Goal: Task Accomplishment & Management: Use online tool/utility

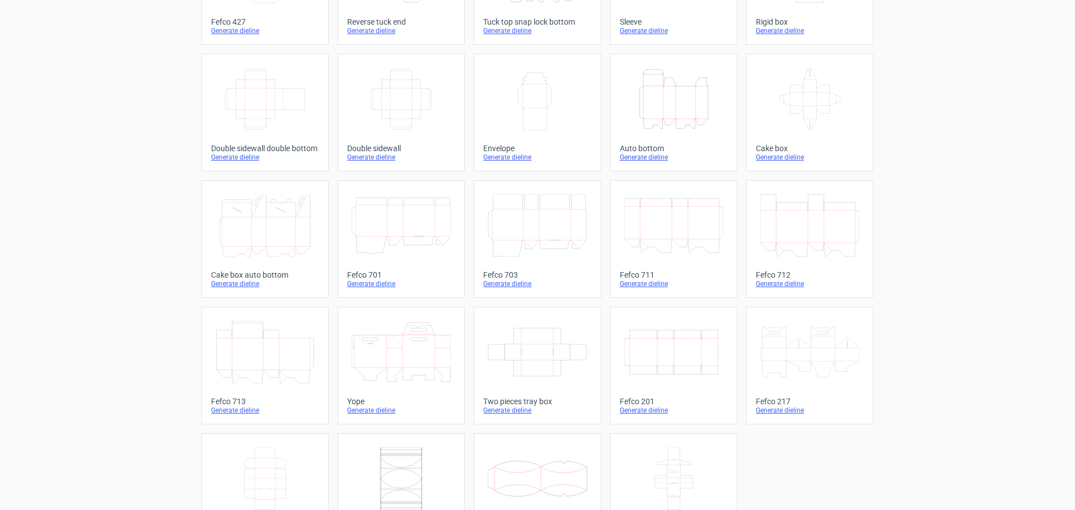
scroll to position [186, 0]
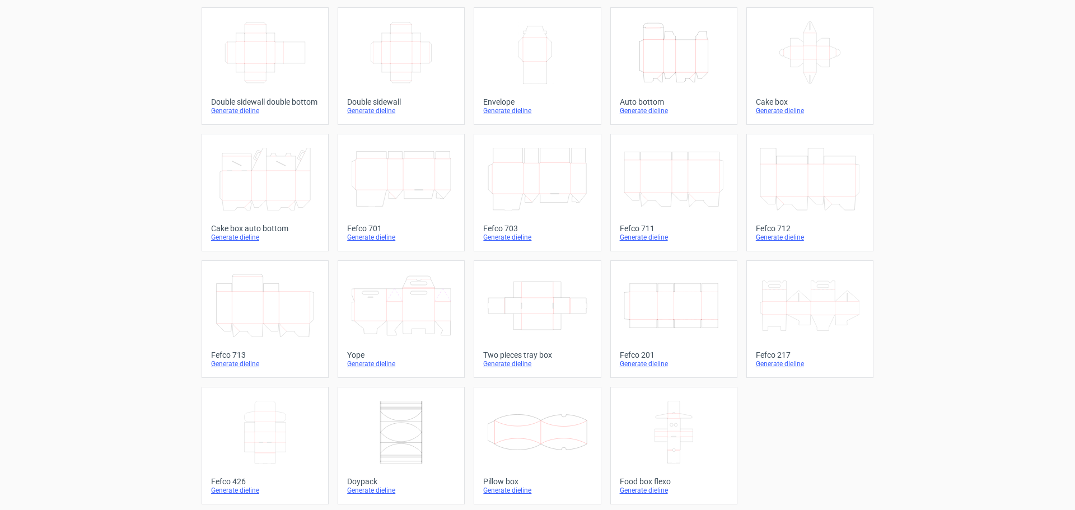
click at [654, 326] on icon "Width Depth Height" at bounding box center [673, 305] width 99 height 63
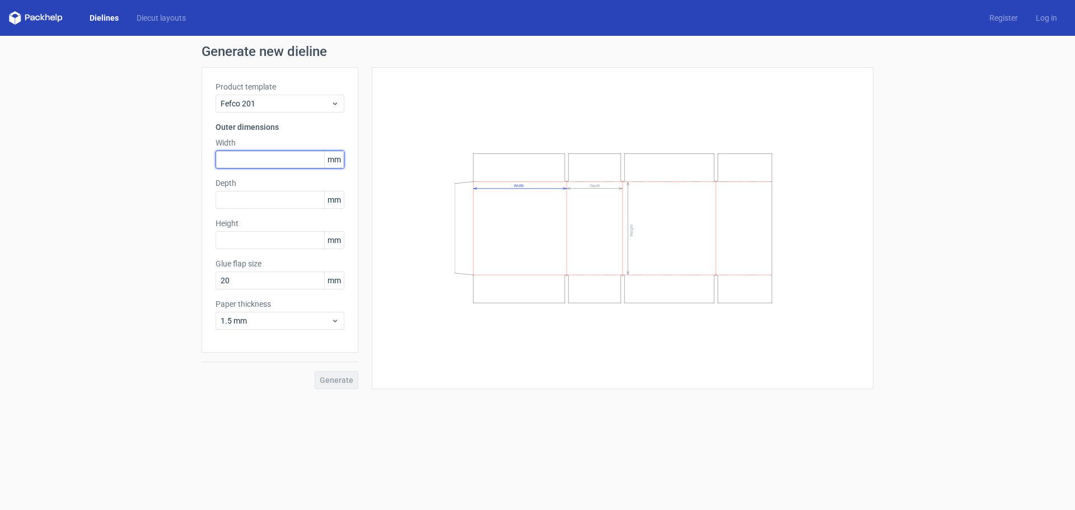
click at [247, 163] on input "text" at bounding box center [280, 160] width 129 height 18
type input "490"
click at [251, 197] on input "text" at bounding box center [280, 200] width 129 height 18
type input "310"
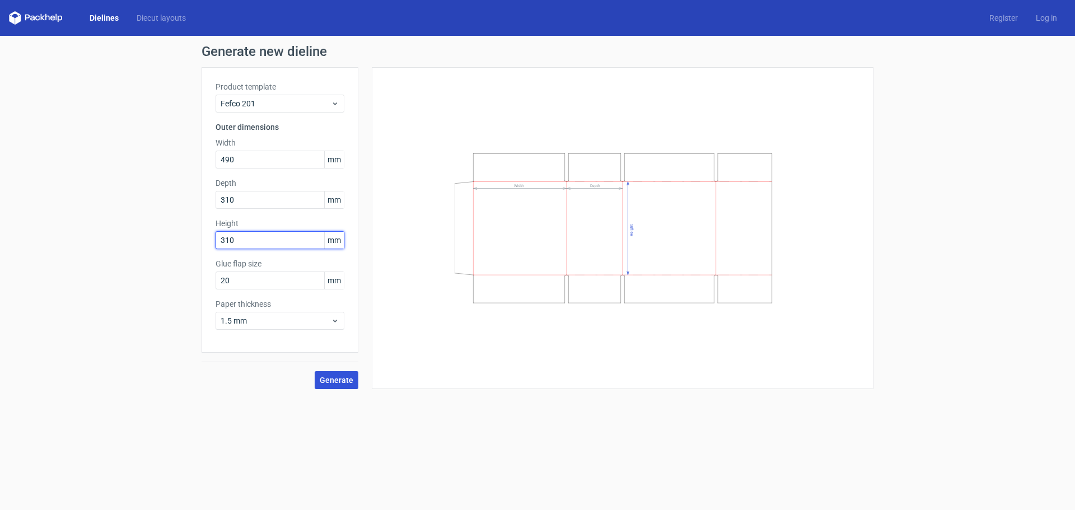
type input "310"
click at [338, 381] on span "Generate" at bounding box center [337, 380] width 34 height 8
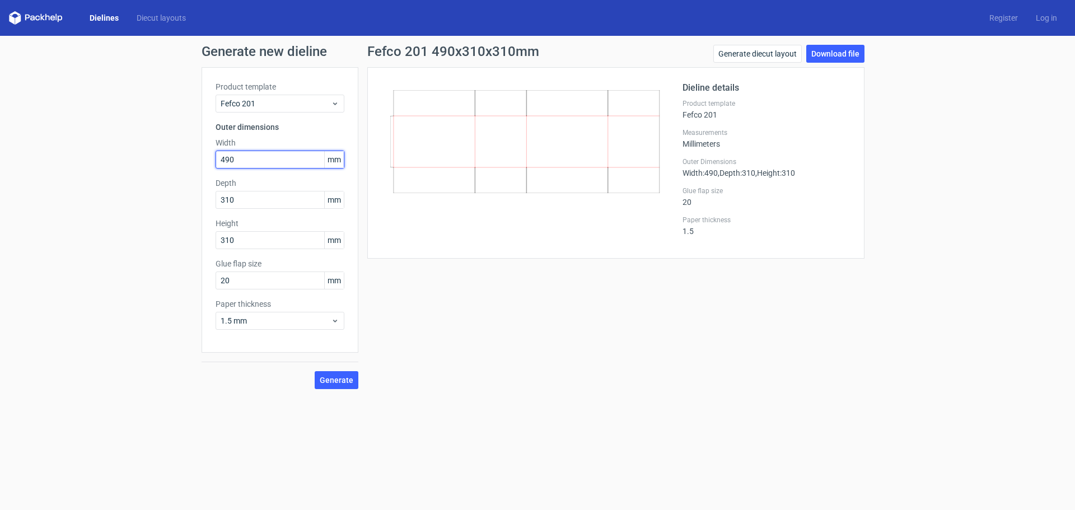
drag, startPoint x: 237, startPoint y: 158, endPoint x: 216, endPoint y: 158, distance: 20.7
click at [216, 158] on input "490" at bounding box center [280, 160] width 129 height 18
click at [338, 377] on span "Generate" at bounding box center [337, 380] width 34 height 8
click at [841, 55] on link "Download file" at bounding box center [835, 54] width 58 height 18
click at [258, 160] on input "405" at bounding box center [280, 160] width 129 height 18
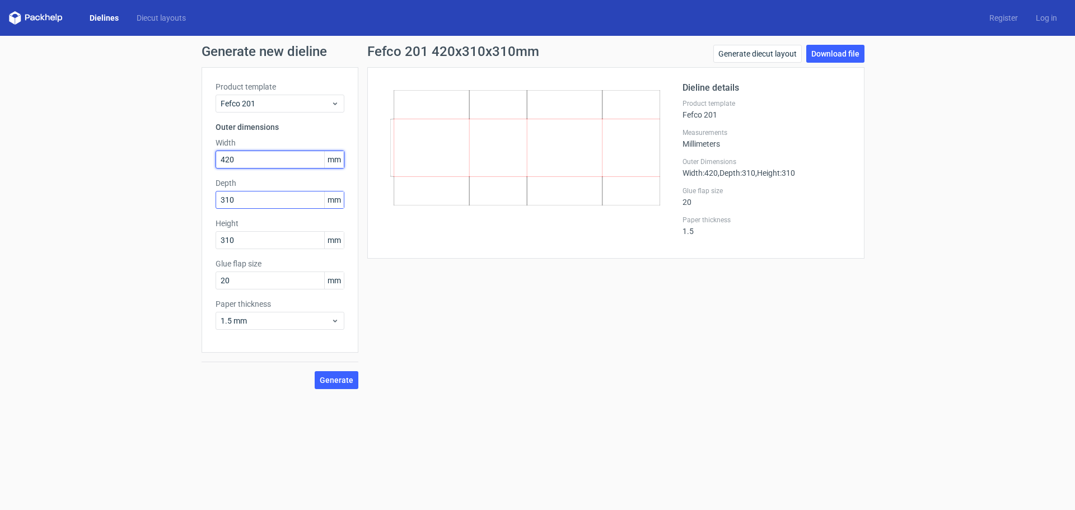
type input "420"
click at [251, 198] on input "310" at bounding box center [280, 200] width 129 height 18
type input "328"
click at [274, 244] on input "310" at bounding box center [280, 240] width 129 height 18
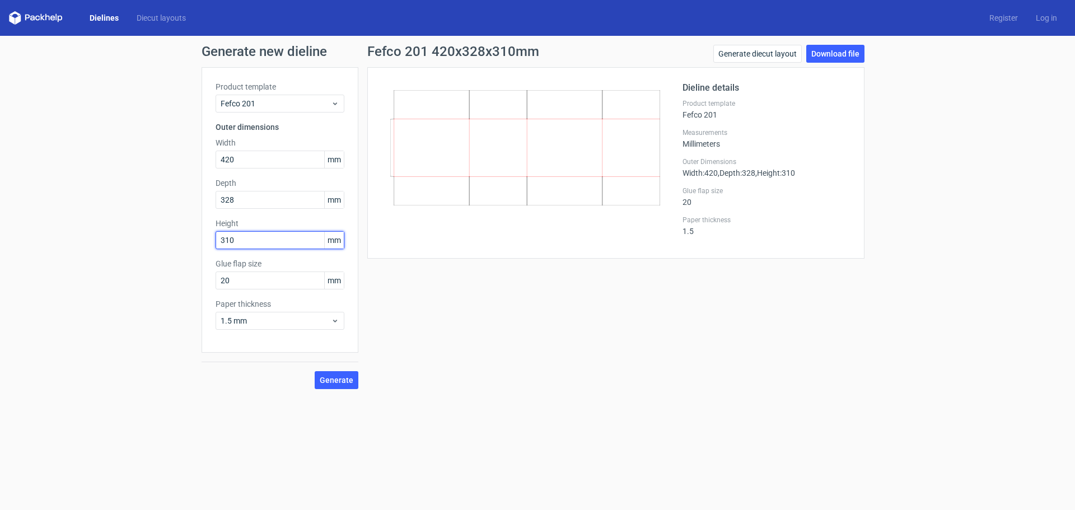
click at [274, 244] on input "310" at bounding box center [280, 240] width 129 height 18
click at [274, 244] on input "238" at bounding box center [280, 240] width 129 height 18
type input "328"
click at [335, 383] on span "Generate" at bounding box center [337, 380] width 34 height 8
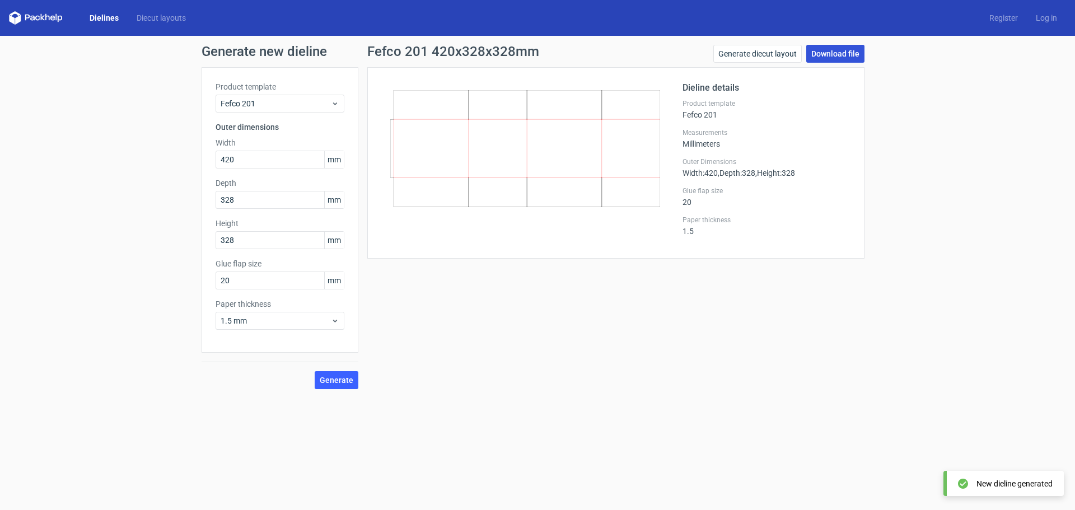
click at [829, 55] on link "Download file" at bounding box center [835, 54] width 58 height 18
click at [775, 55] on link "Generate diecut layout" at bounding box center [757, 54] width 88 height 18
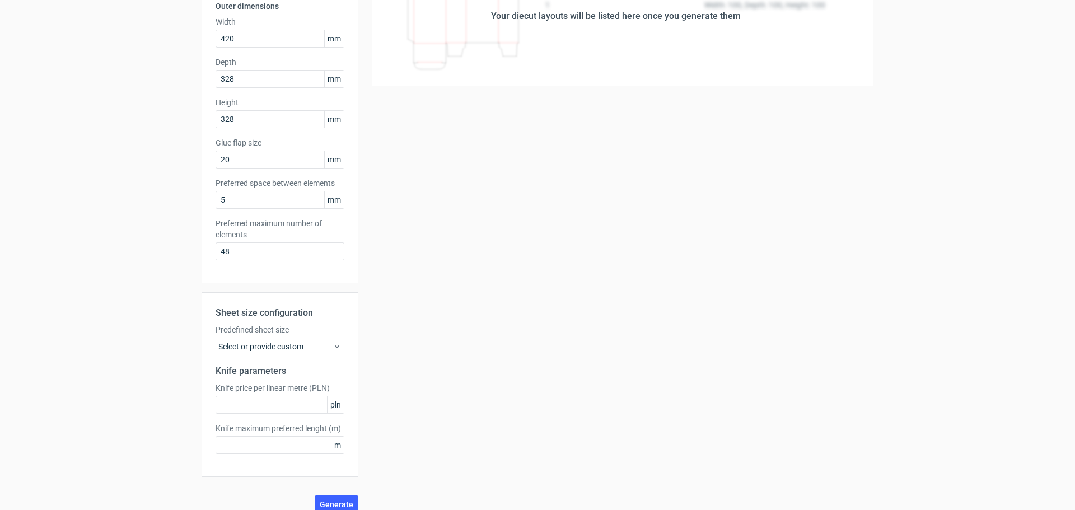
scroll to position [133, 0]
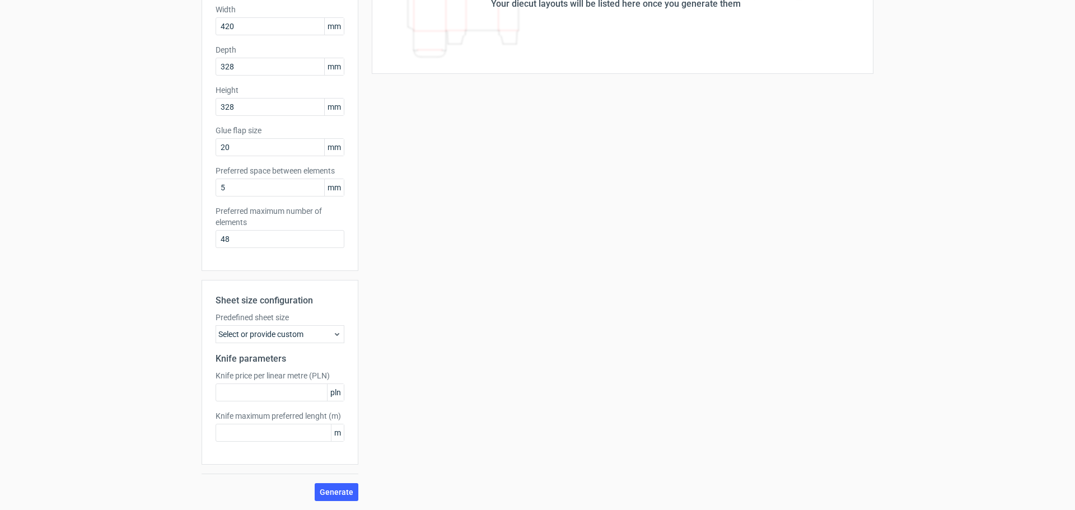
click at [313, 334] on div "Select or provide custom" at bounding box center [280, 334] width 129 height 18
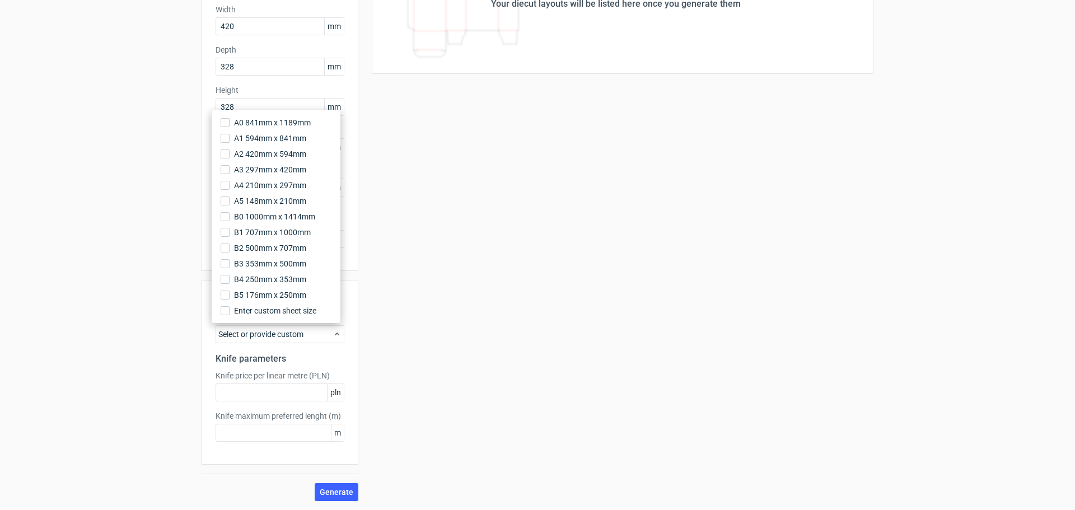
click at [413, 324] on div "Your diecut layouts will be listed here once you generate them Height Depth Wid…" at bounding box center [615, 217] width 515 height 567
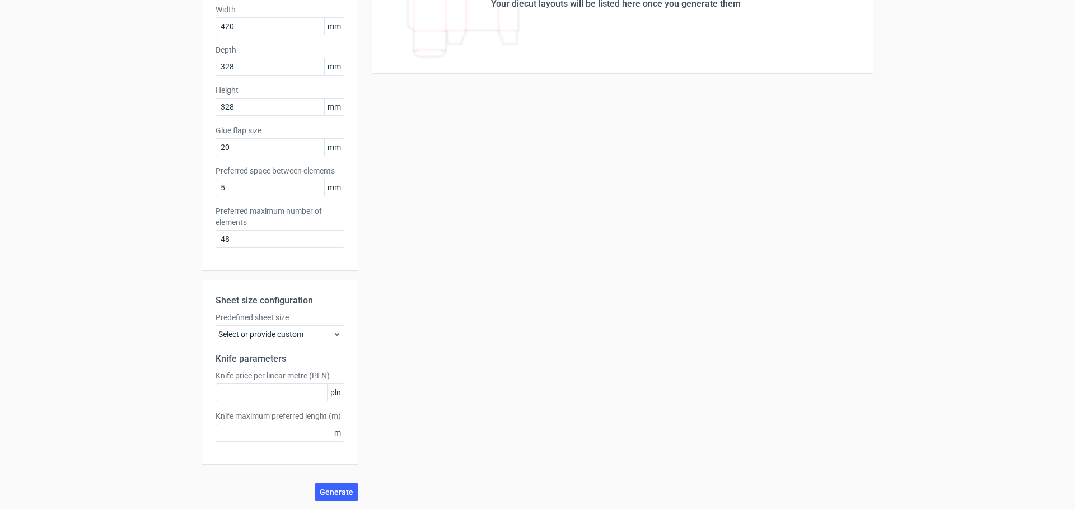
click at [291, 338] on div "Select or provide custom" at bounding box center [280, 334] width 129 height 18
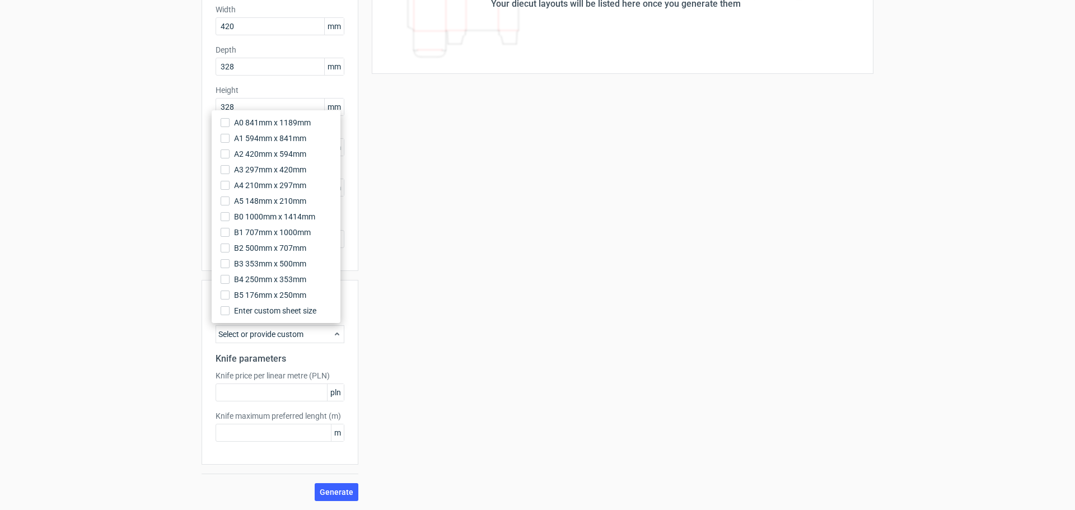
click at [474, 324] on div "Your diecut layouts will be listed here once you generate them Height Depth Wid…" at bounding box center [615, 217] width 515 height 567
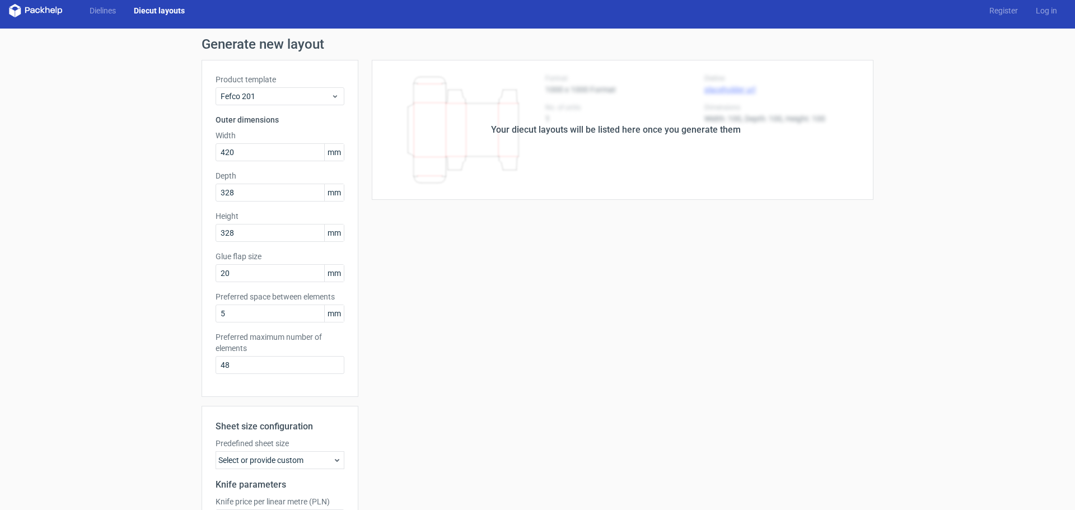
scroll to position [0, 0]
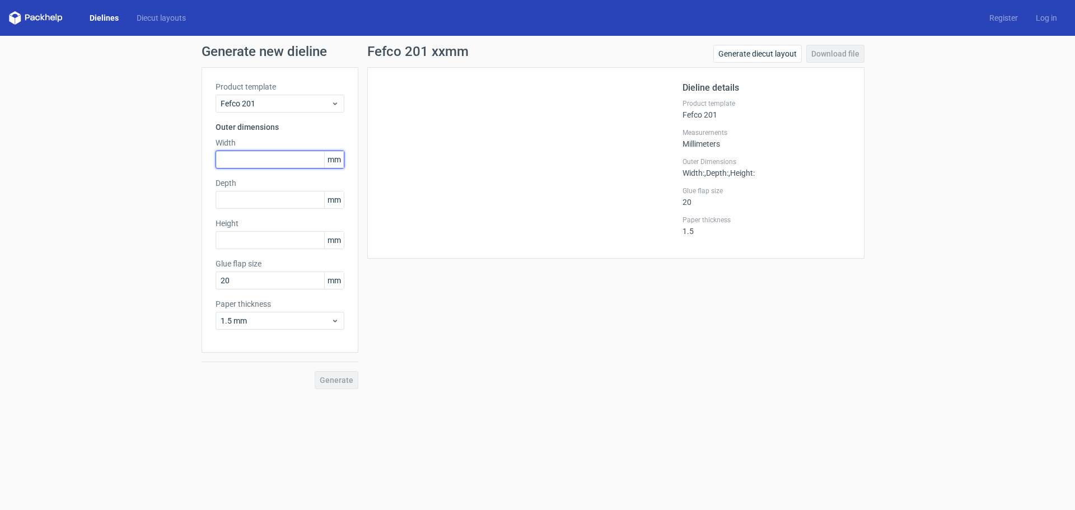
click at [265, 153] on input "text" at bounding box center [280, 160] width 129 height 18
type input "405"
type input "310"
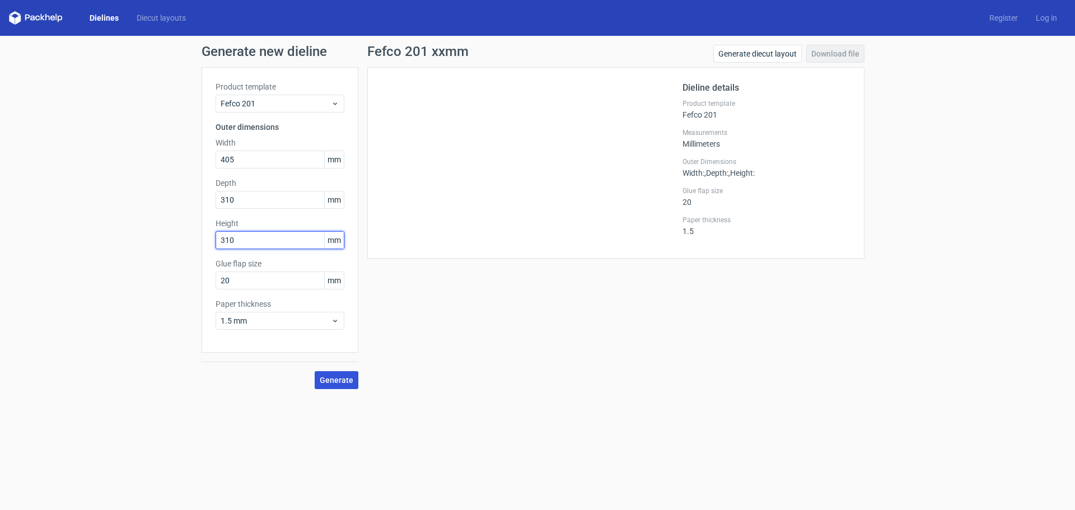
type input "310"
click at [341, 377] on span "Generate" at bounding box center [337, 380] width 34 height 8
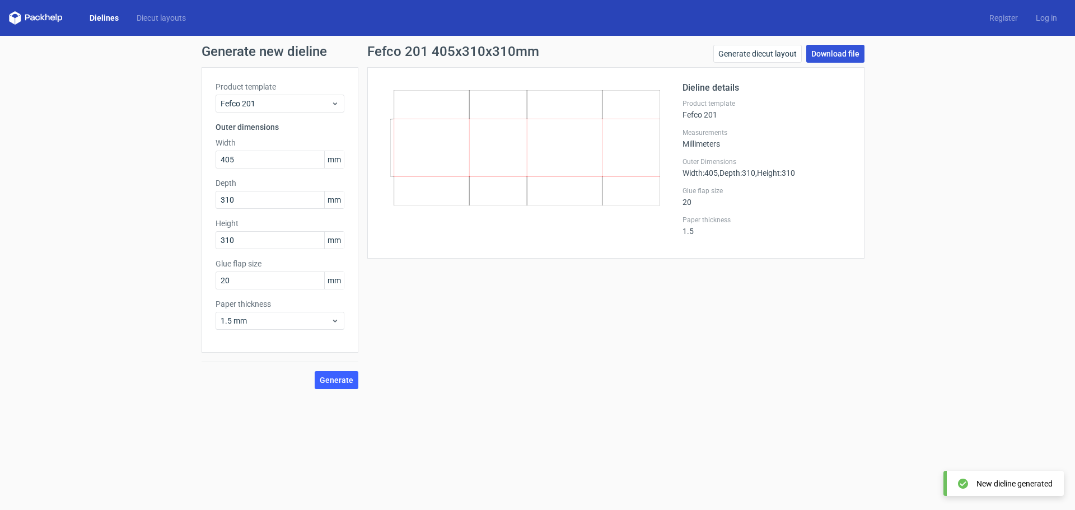
click at [834, 55] on link "Download file" at bounding box center [835, 54] width 58 height 18
click at [764, 54] on link "Generate diecut layout" at bounding box center [757, 54] width 88 height 18
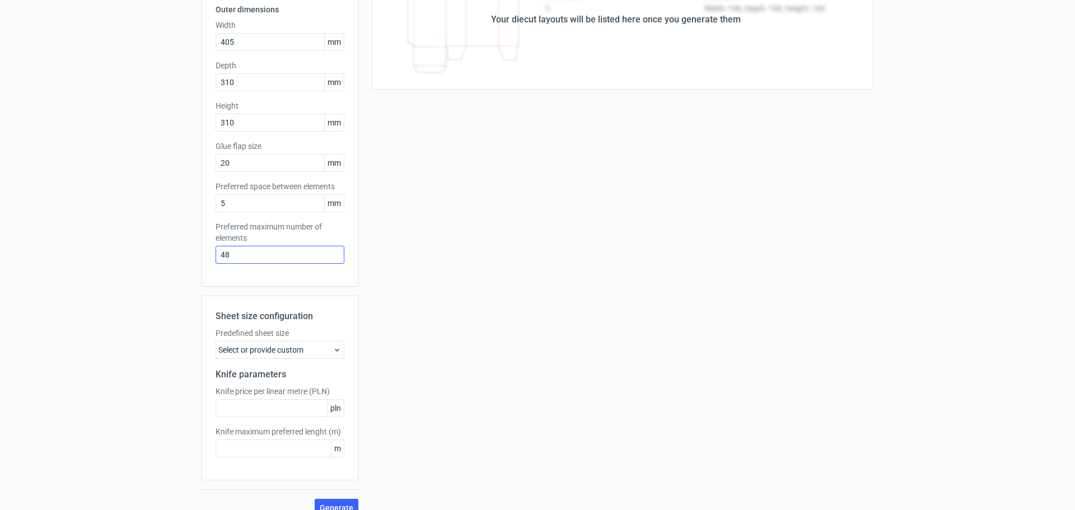
scroll to position [133, 0]
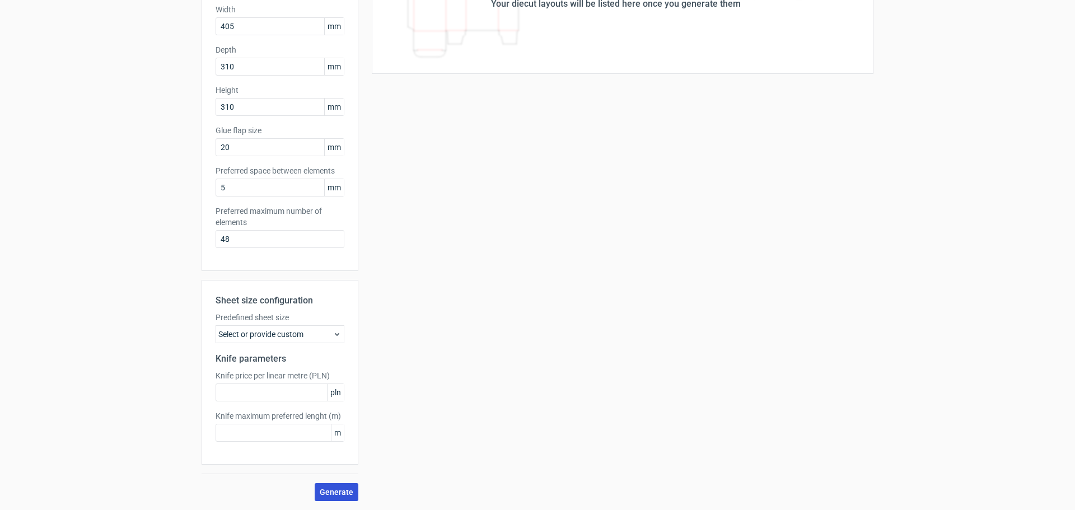
click at [342, 491] on span "Generate" at bounding box center [337, 492] width 34 height 8
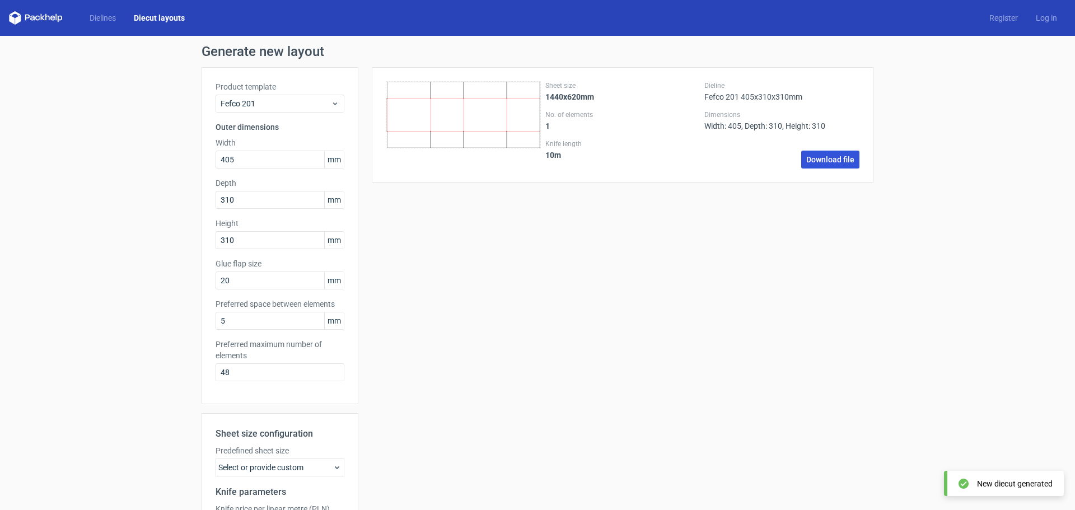
click at [836, 158] on link "Download file" at bounding box center [830, 160] width 58 height 18
click at [259, 279] on input "20" at bounding box center [280, 281] width 129 height 18
type input "40"
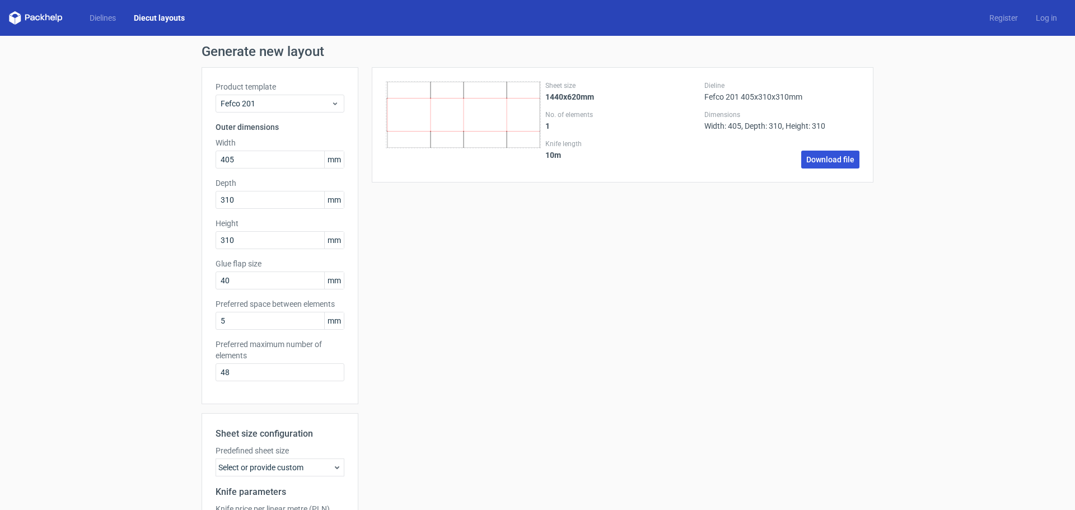
click at [834, 160] on link "Download file" at bounding box center [830, 160] width 58 height 18
click at [251, 161] on input "405" at bounding box center [280, 160] width 129 height 18
type input "420"
click at [237, 196] on input "310" at bounding box center [280, 200] width 129 height 18
type input "328"
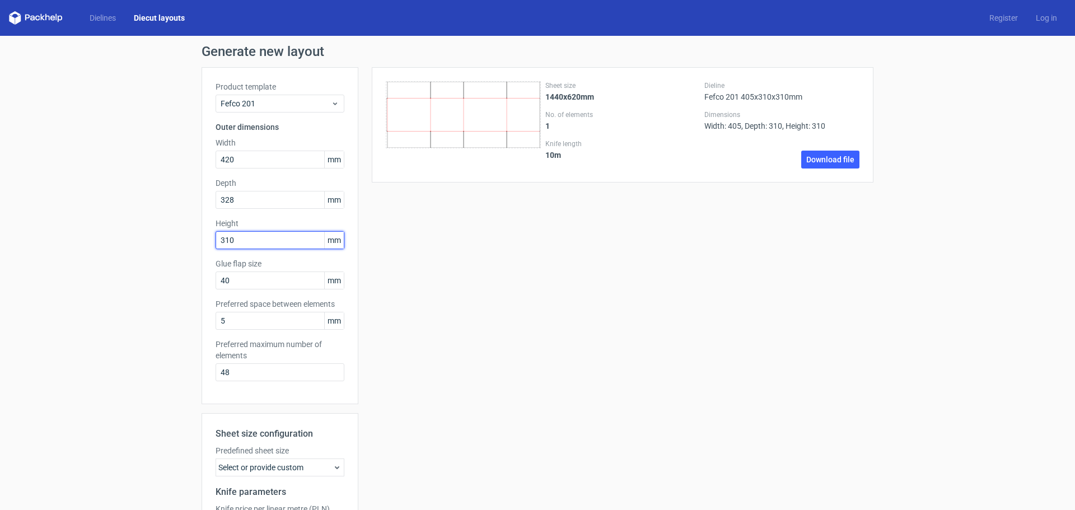
click at [259, 244] on input "310" at bounding box center [280, 240] width 129 height 18
type input "328"
click at [284, 320] on input "5" at bounding box center [280, 321] width 129 height 18
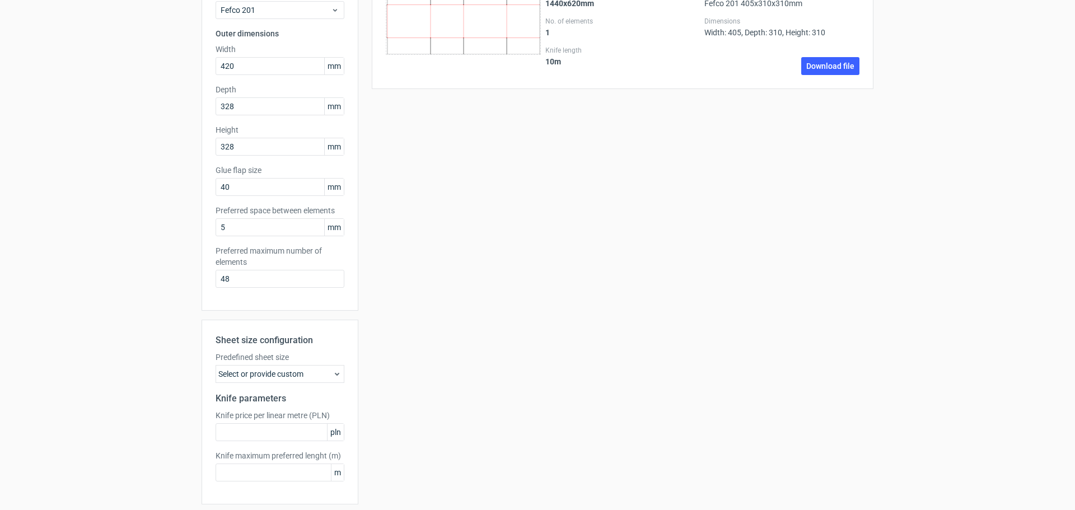
click at [287, 377] on div "Select or provide custom" at bounding box center [280, 374] width 129 height 18
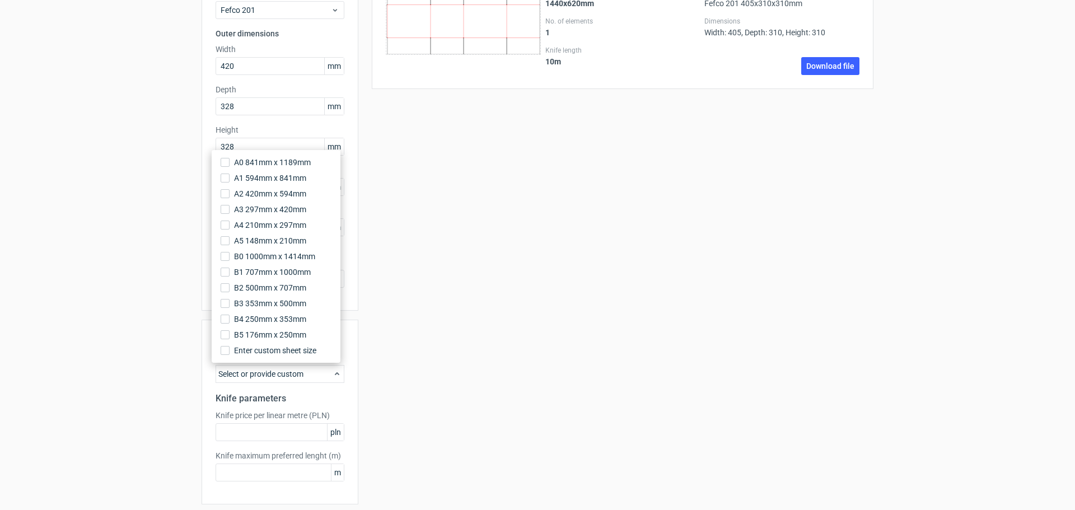
click at [287, 377] on div "Select or provide custom" at bounding box center [280, 374] width 129 height 18
click at [404, 381] on div "Sheet size 1440x620mm No. of elements 1 Knife length 10 m Dieline Fefco 201 405…" at bounding box center [615, 257] width 515 height 567
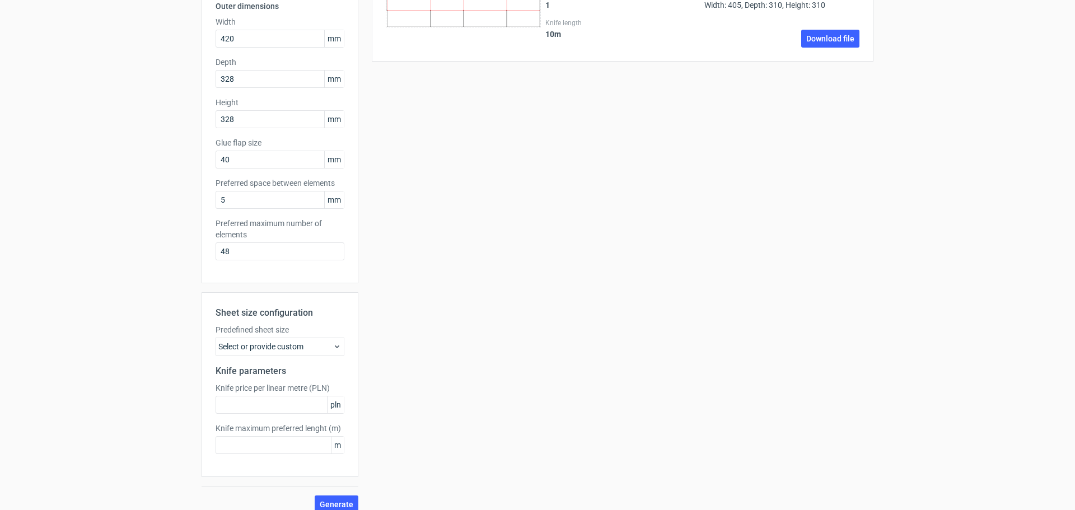
scroll to position [133, 0]
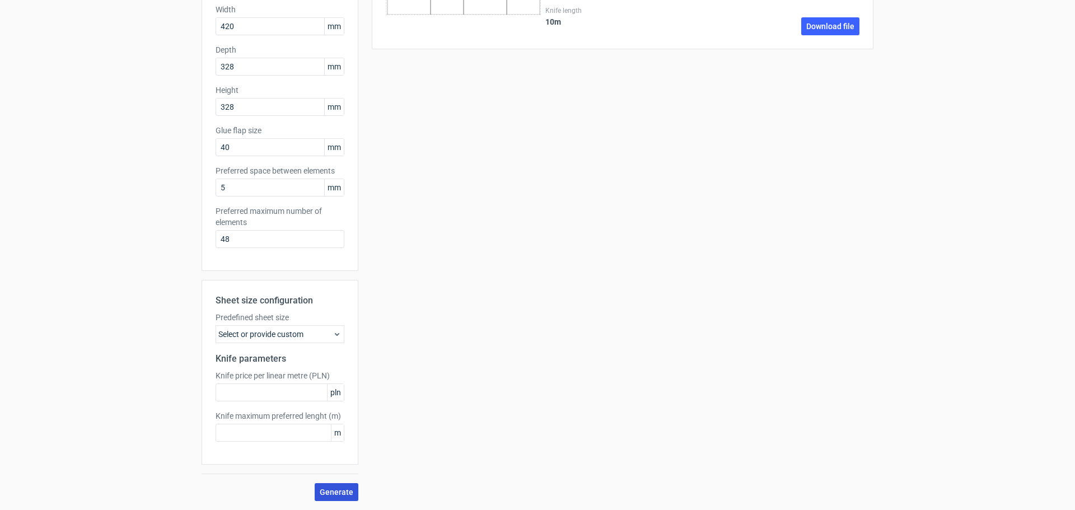
click at [332, 489] on span "Generate" at bounding box center [337, 492] width 34 height 8
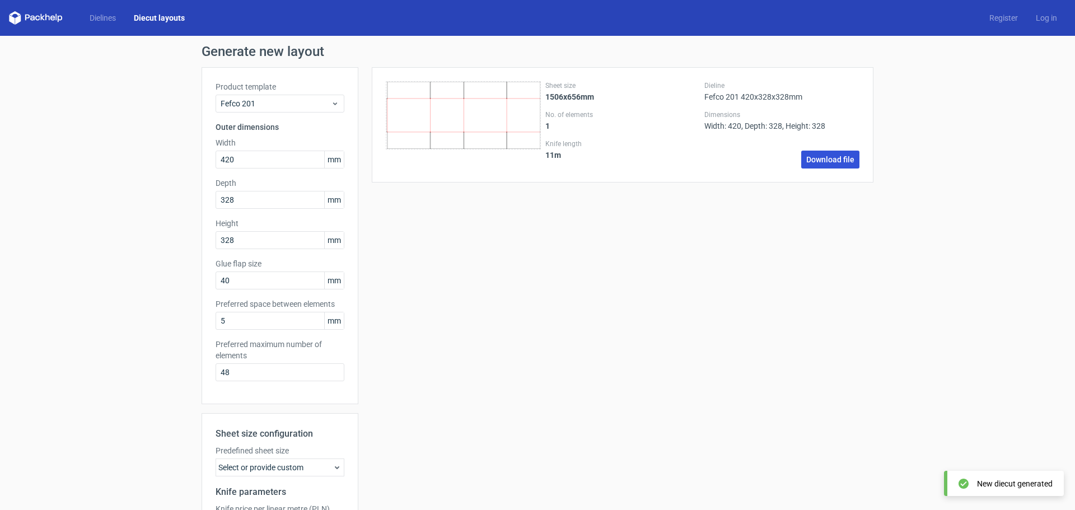
click at [824, 156] on link "Download file" at bounding box center [830, 160] width 58 height 18
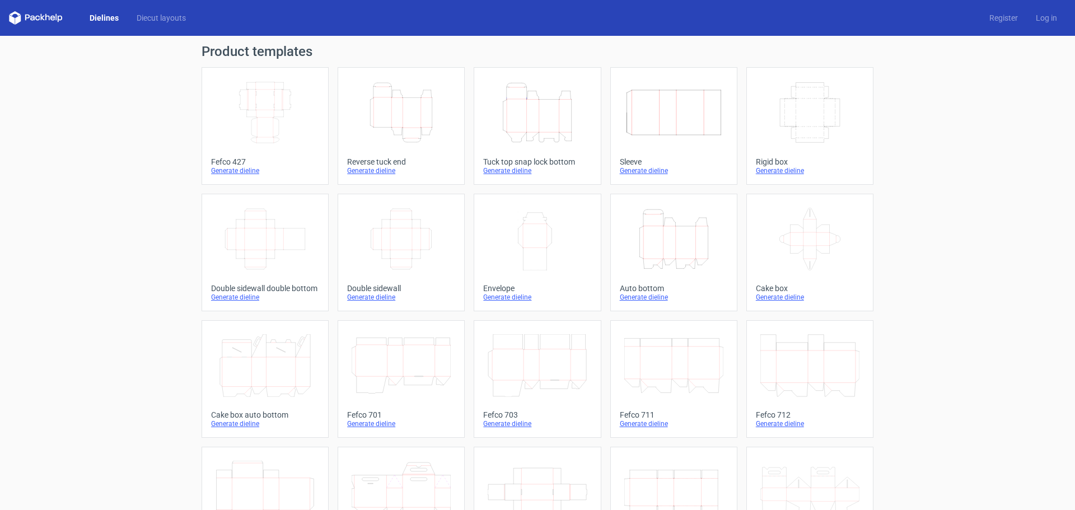
scroll to position [93, 0]
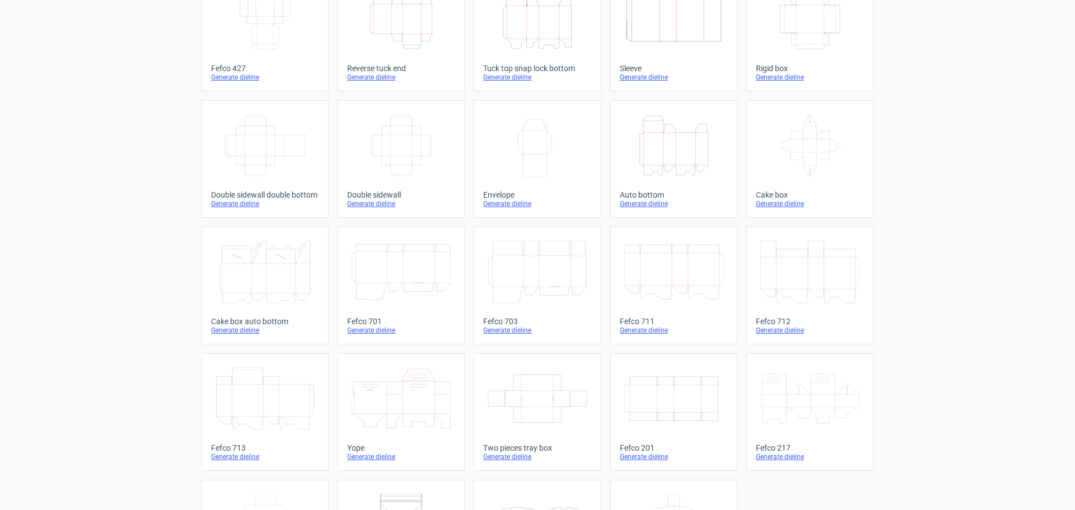
click at [668, 383] on icon "Width Depth Height" at bounding box center [673, 398] width 99 height 63
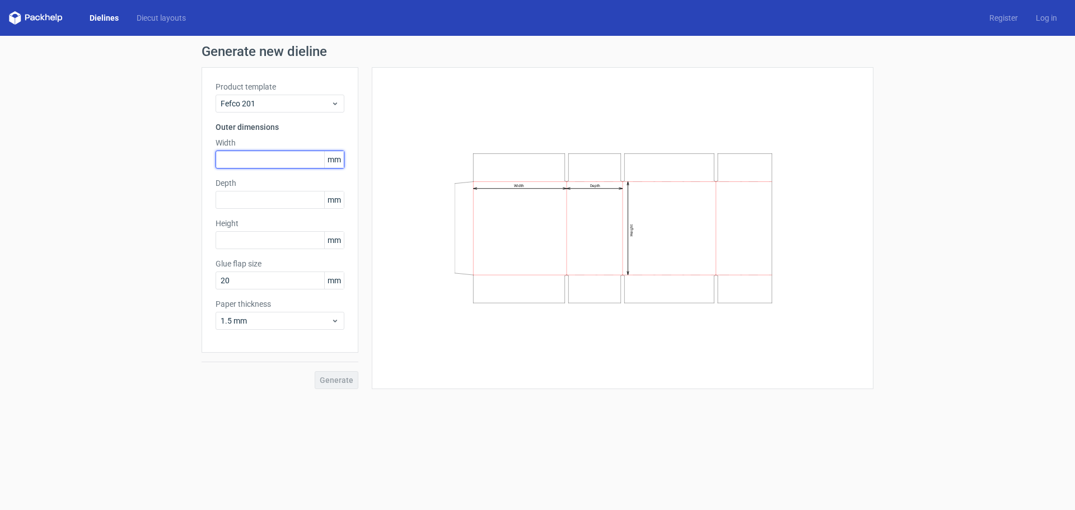
click at [273, 167] on input "text" at bounding box center [280, 160] width 129 height 18
type input "420"
type input "328"
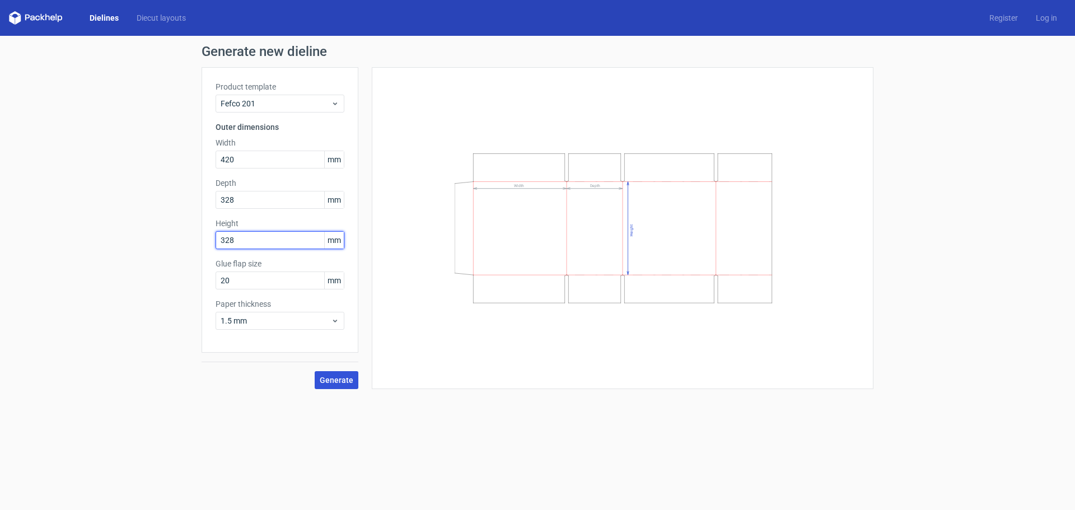
type input "328"
click at [335, 380] on span "Generate" at bounding box center [337, 380] width 34 height 8
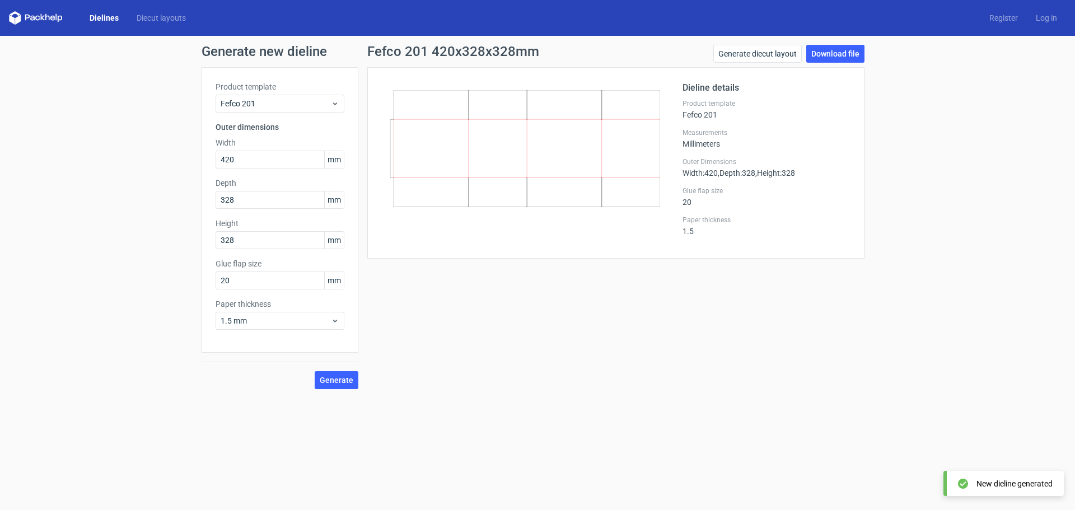
click at [1003, 485] on div "New dieline generated" at bounding box center [1014, 483] width 76 height 11
click at [836, 51] on link "Download file" at bounding box center [835, 54] width 58 height 18
click at [163, 15] on link "Diecut layouts" at bounding box center [161, 17] width 67 height 11
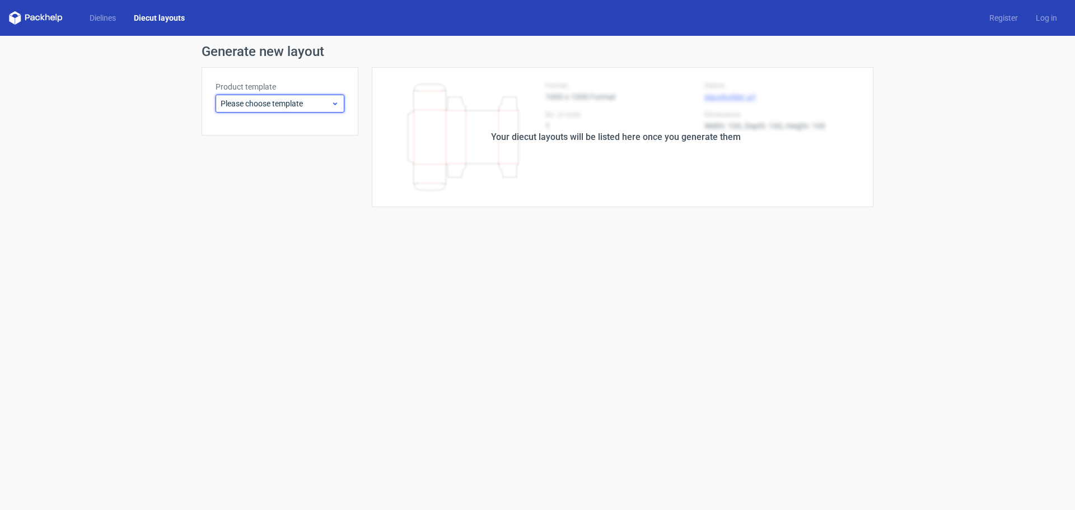
click at [308, 106] on span "Please choose template" at bounding box center [276, 103] width 110 height 11
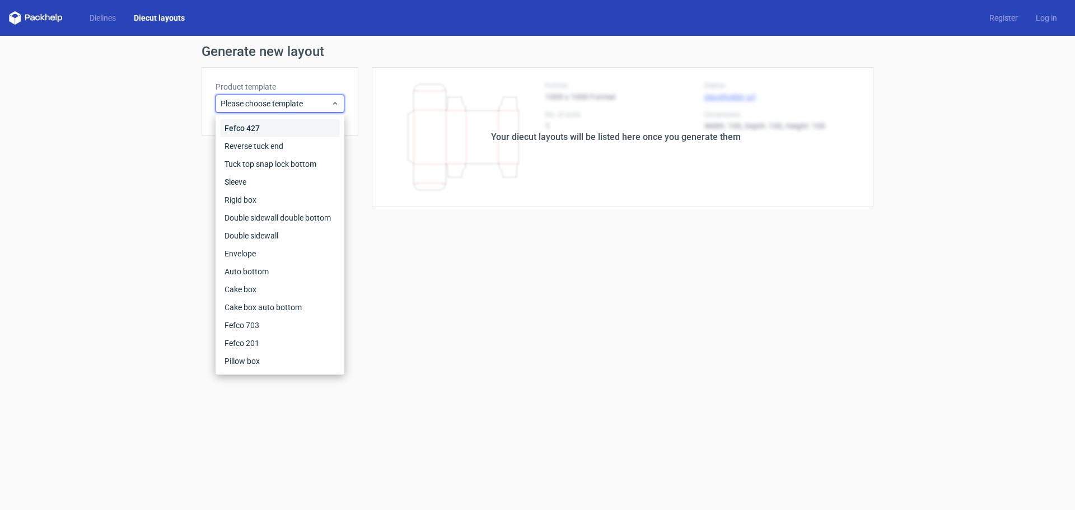
click at [260, 132] on div "Fefco 427" at bounding box center [280, 128] width 120 height 18
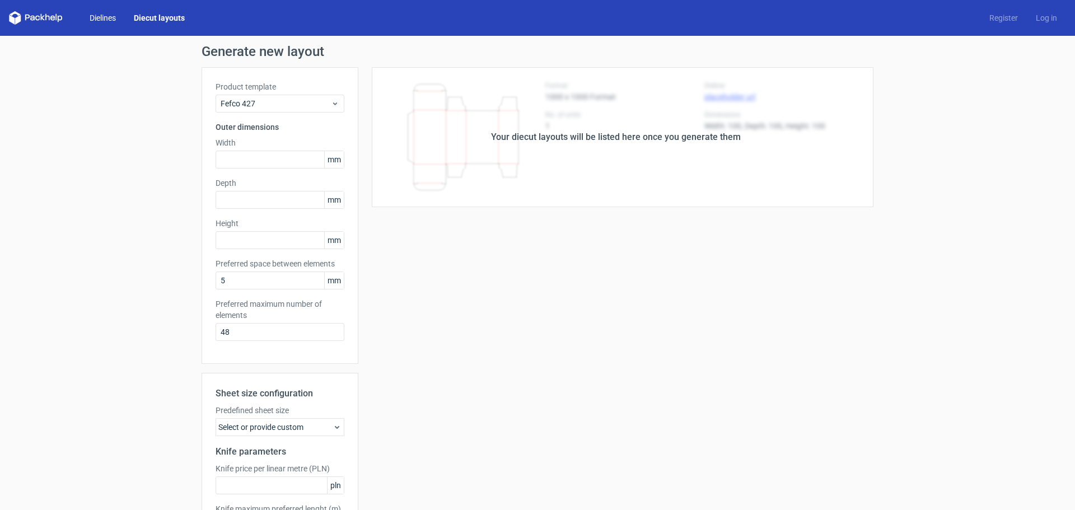
click at [95, 19] on link "Dielines" at bounding box center [103, 17] width 44 height 11
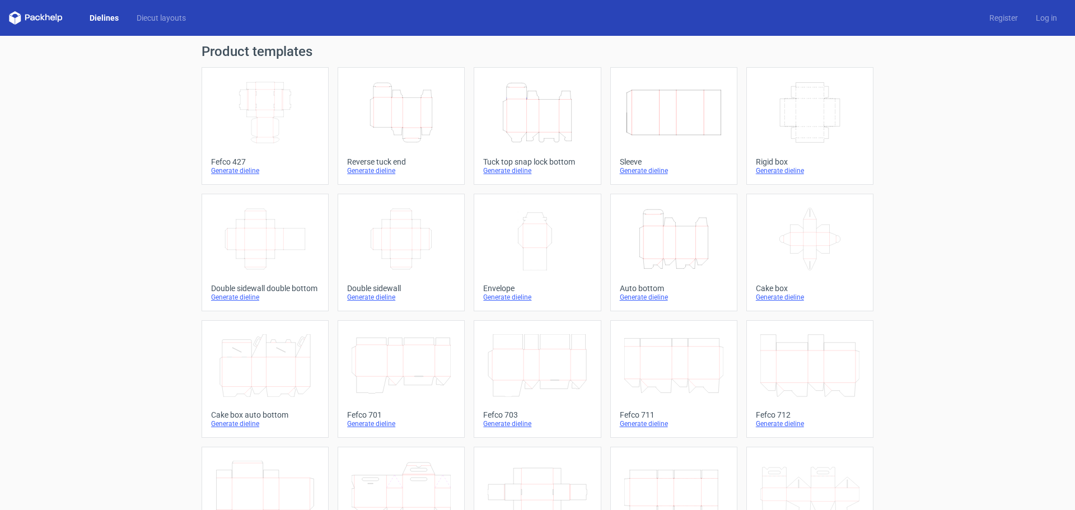
scroll to position [186, 0]
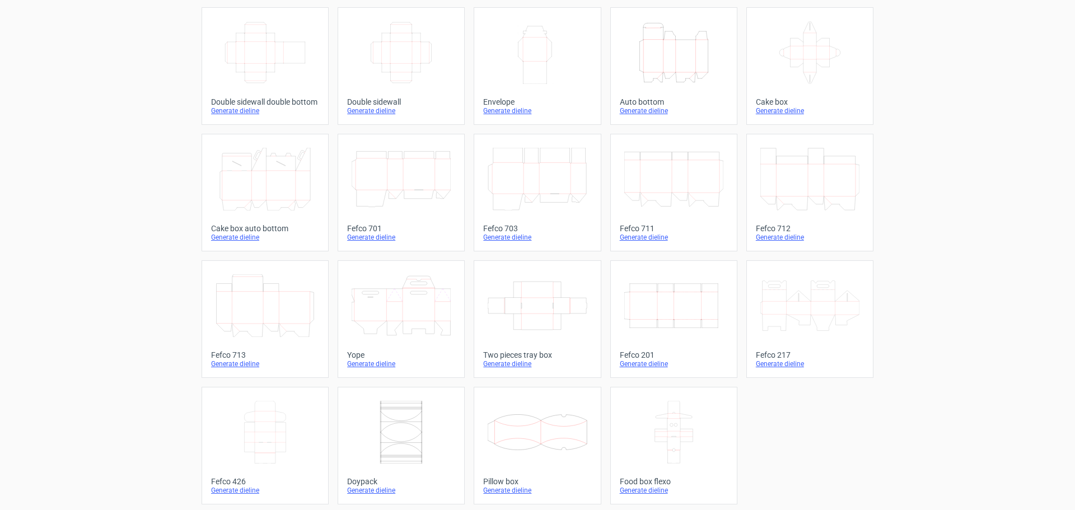
click at [644, 365] on div "Generate dieline" at bounding box center [674, 363] width 108 height 9
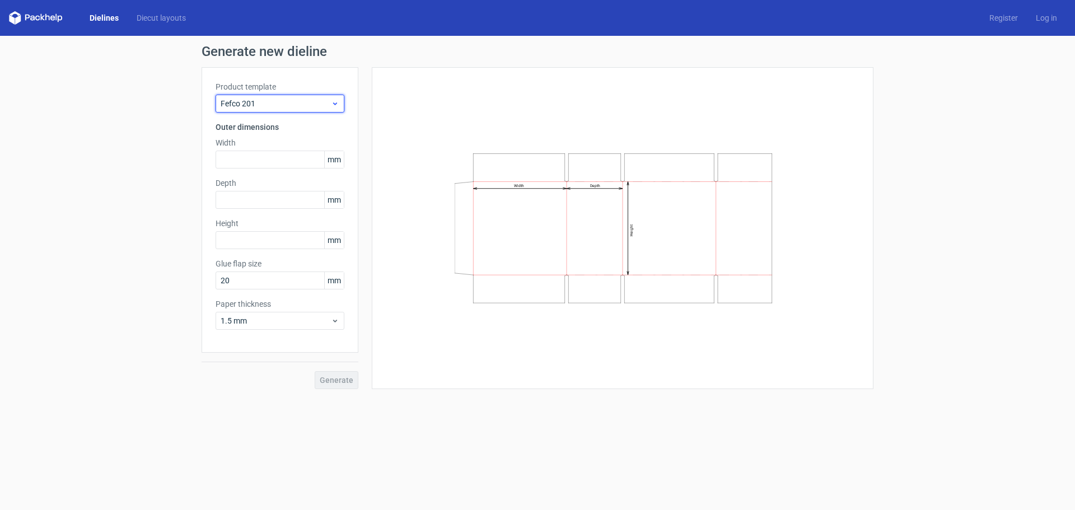
click at [291, 95] on div "Fefco 201" at bounding box center [280, 104] width 129 height 18
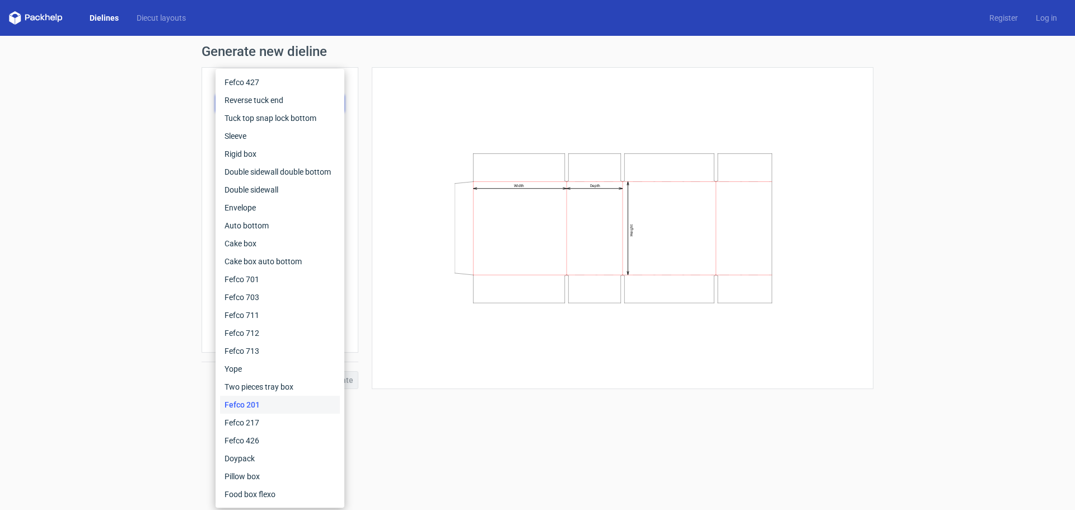
click at [119, 364] on div "Generate new dieline Product template Fefco 201 Outer dimensions Width mm Depth…" at bounding box center [537, 217] width 1075 height 362
